Goal: Complete application form: Complete application form

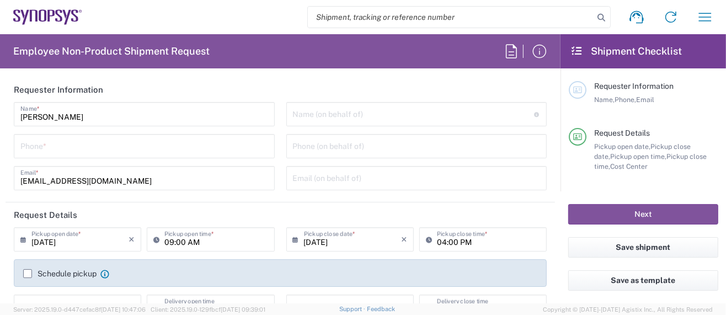
type input "Department"
type input "Delivered at Place"
type input "US01, SG, MSIP2, R&D 510464"
type input "[GEOGRAPHIC_DATA]"
type input "[US_STATE]"
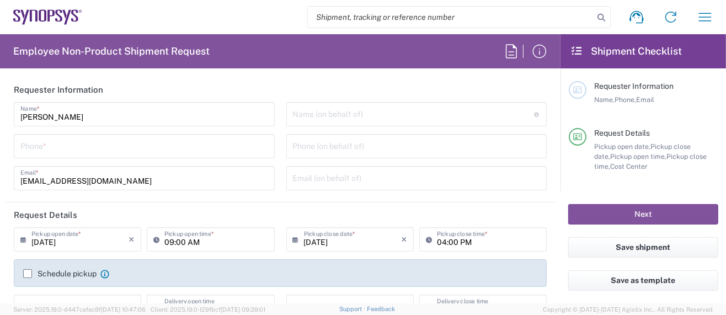
type input "[GEOGRAPHIC_DATA]"
click at [702, 17] on icon "button" at bounding box center [705, 17] width 13 height 8
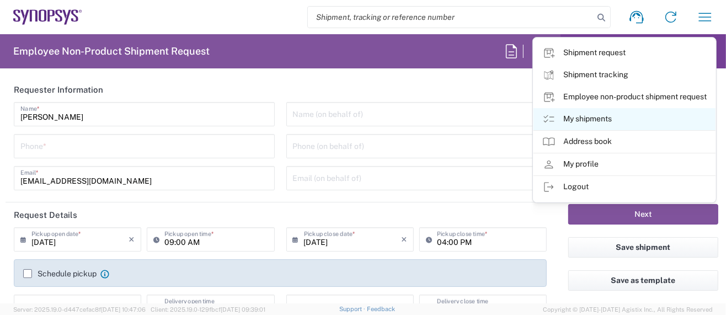
click at [591, 121] on link "My shipments" at bounding box center [624, 119] width 182 height 22
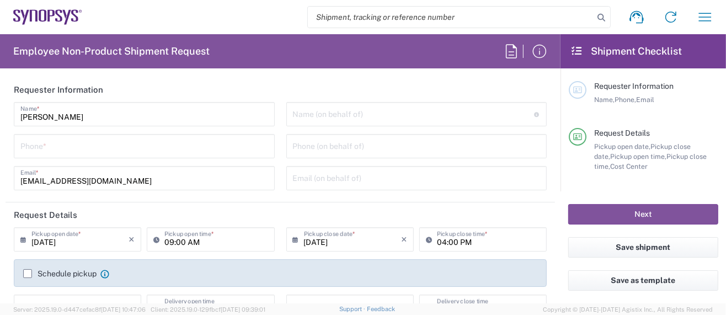
type input "Hillsboro US03"
